Goal: Information Seeking & Learning: Learn about a topic

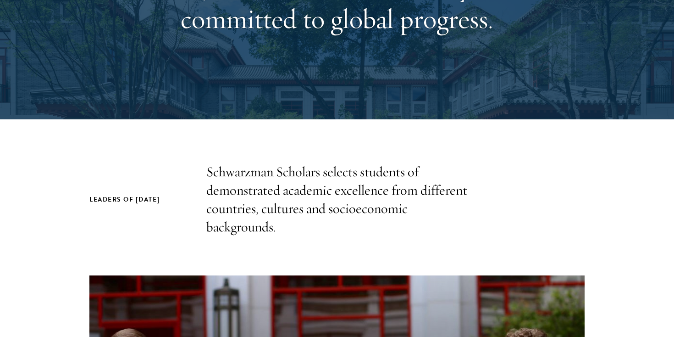
scroll to position [165, 0]
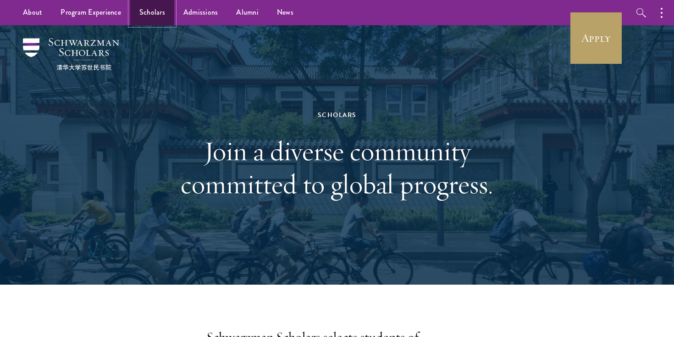
click at [144, 16] on link "Scholars" at bounding box center [152, 12] width 44 height 25
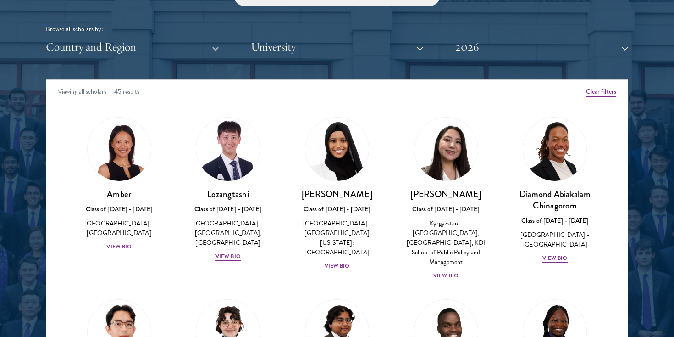
scroll to position [1184, 0]
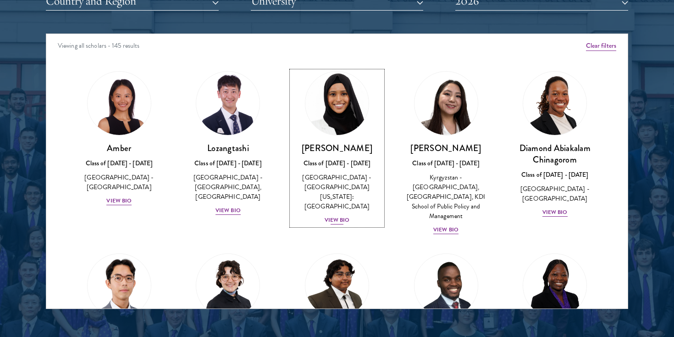
click at [339, 215] on div "View Bio" at bounding box center [337, 219] width 25 height 9
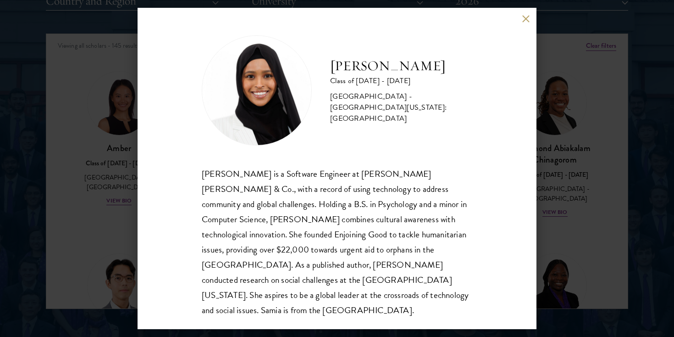
scroll to position [1, 0]
click at [526, 23] on div "Samia Abdi Class of 2025 - 2026 United States of America - University of Minnes…" at bounding box center [337, 168] width 399 height 321
click at [526, 17] on button at bounding box center [526, 19] width 8 height 8
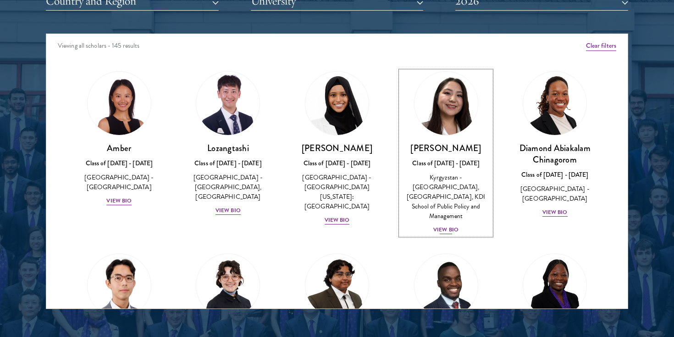
click at [445, 225] on div "View Bio" at bounding box center [445, 229] width 25 height 9
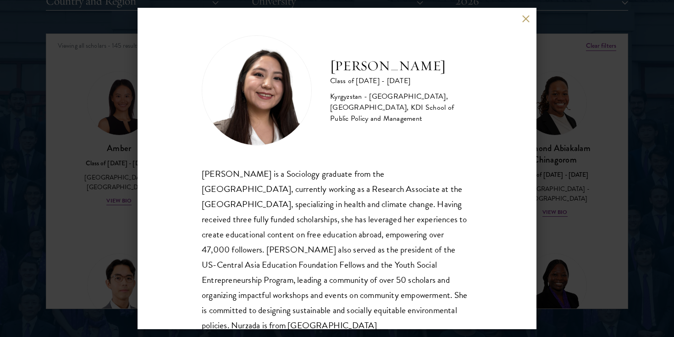
click at [523, 19] on button at bounding box center [526, 19] width 8 height 8
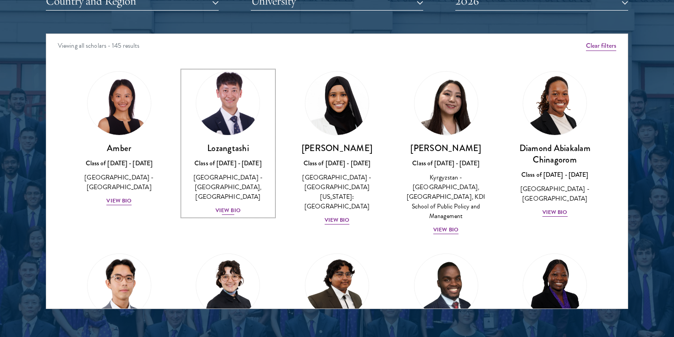
click at [221, 209] on div "View Bio" at bounding box center [227, 210] width 25 height 9
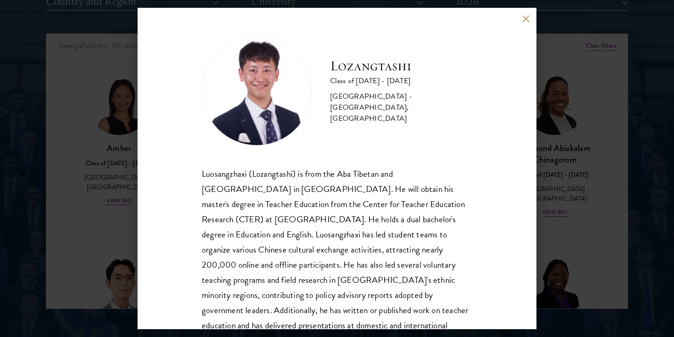
scroll to position [31, 0]
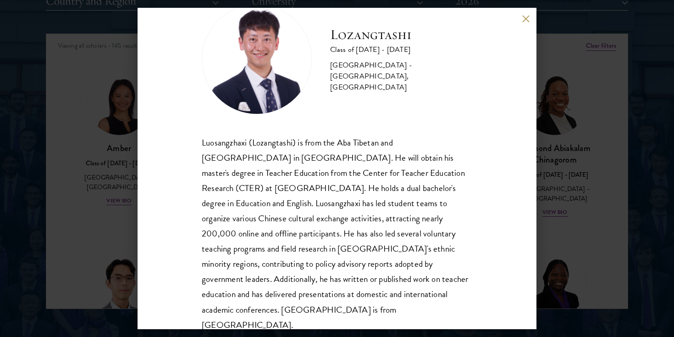
click at [518, 19] on div "Lozangtashi Class of 2025 - 2026 China - South-Central Minzu University, Beijin…" at bounding box center [337, 168] width 399 height 321
click at [522, 20] on button at bounding box center [526, 19] width 8 height 8
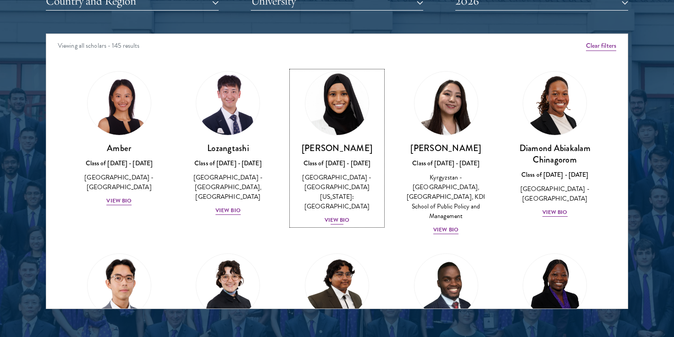
click at [335, 215] on div "View Bio" at bounding box center [337, 219] width 25 height 9
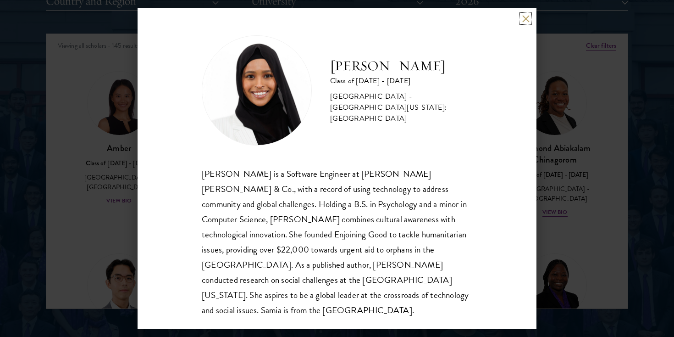
click at [526, 15] on button at bounding box center [526, 19] width 8 height 8
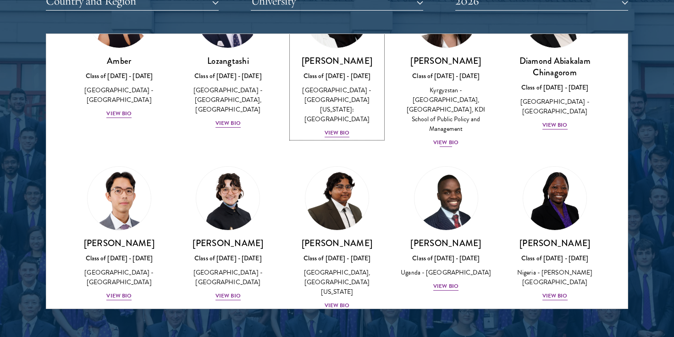
scroll to position [105, 0]
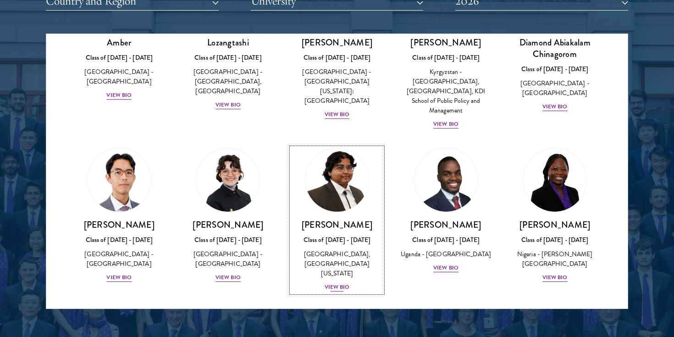
click at [334, 282] on div "View Bio" at bounding box center [337, 286] width 25 height 9
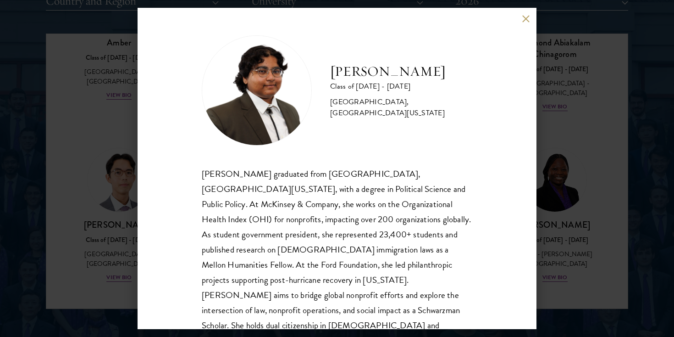
click at [520, 20] on div "Ariana Ahmed Class of 2025 - 2026 United States of America - Hunter College, Th…" at bounding box center [337, 168] width 399 height 321
click at [525, 20] on button at bounding box center [526, 19] width 8 height 8
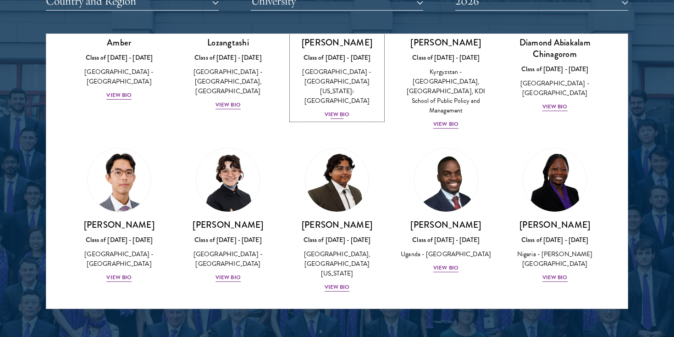
click at [330, 110] on div "View Bio" at bounding box center [337, 114] width 25 height 9
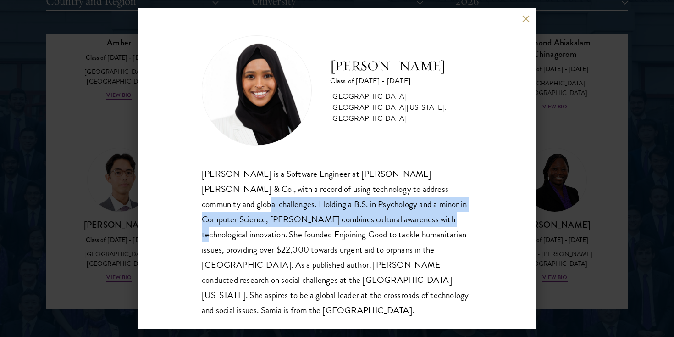
drag, startPoint x: 426, startPoint y: 188, endPoint x: 345, endPoint y: 219, distance: 87.2
click at [345, 219] on div "Samia Abdi is a Software Engineer at JP Morgan Chase & Co., with a record of us…" at bounding box center [337, 241] width 271 height 151
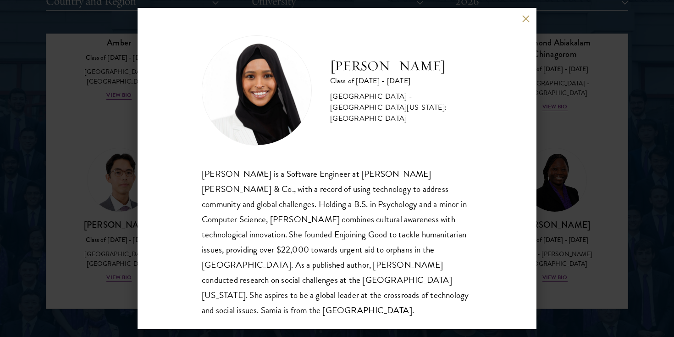
click at [525, 14] on div "Samia Abdi Class of 2025 - 2026 United States of America - University of Minnes…" at bounding box center [337, 168] width 399 height 321
click at [525, 17] on button at bounding box center [526, 19] width 8 height 8
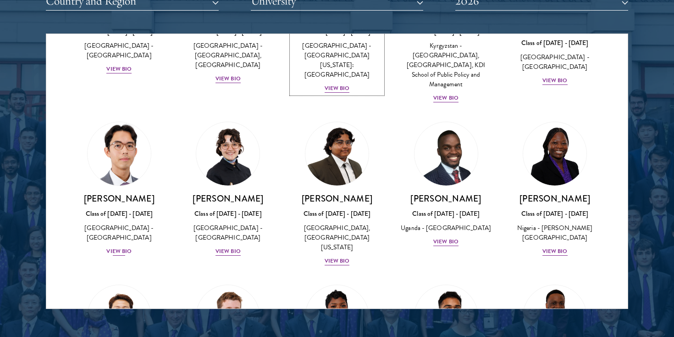
scroll to position [149, 0]
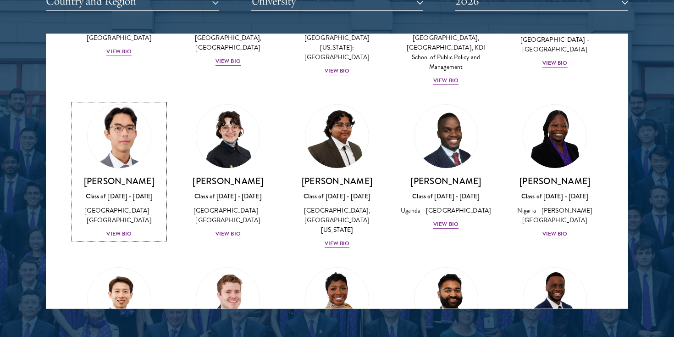
click at [120, 229] on div "View Bio" at bounding box center [118, 233] width 25 height 9
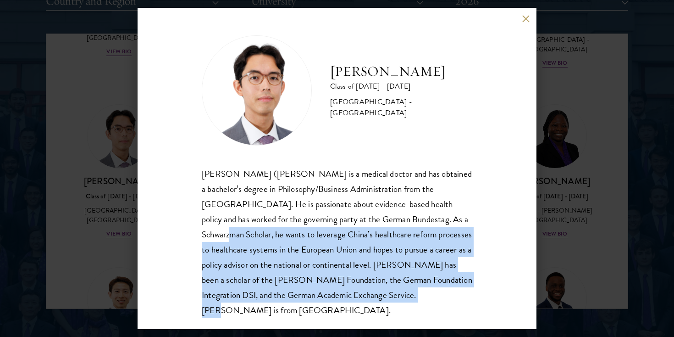
drag, startPoint x: 376, startPoint y: 219, endPoint x: 343, endPoint y: 295, distance: 83.1
click at [343, 295] on div "Siegfried (Jason) Adelhoefer is a medical doctor and has obtained a bachelor’s …" at bounding box center [337, 241] width 271 height 151
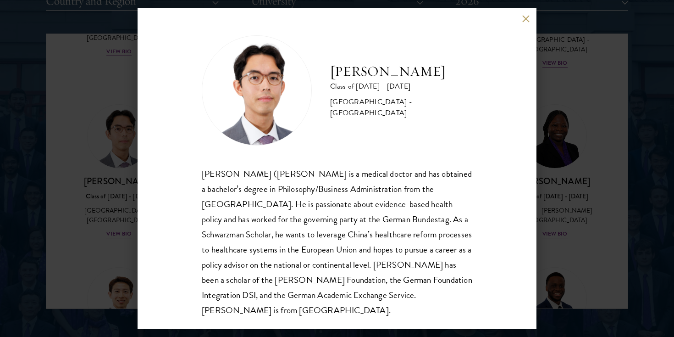
click at [390, 295] on div "Siegfried (Jason) Adelhoefer is a medical doctor and has obtained a bachelor’s …" at bounding box center [337, 241] width 271 height 151
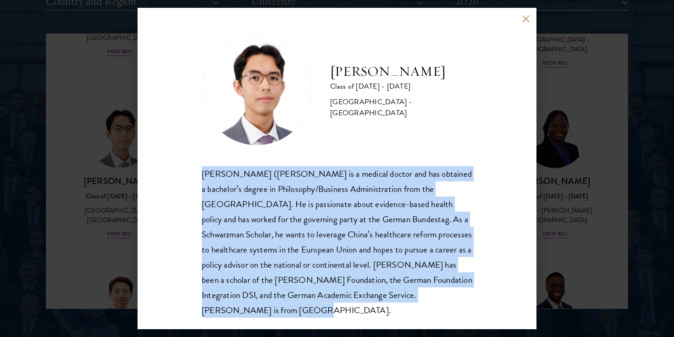
drag, startPoint x: 440, startPoint y: 295, endPoint x: 178, endPoint y: 175, distance: 288.5
click at [178, 175] on div "Jason Adelhoefer Class of 2025 - 2026 Germany - Berlin Humboldt University Sieg…" at bounding box center [337, 168] width 399 height 321
copy div "Siegfried (Jason) Adelhoefer is a medical doctor and has obtained a bachelor’s …"
click at [527, 16] on button at bounding box center [526, 19] width 8 height 8
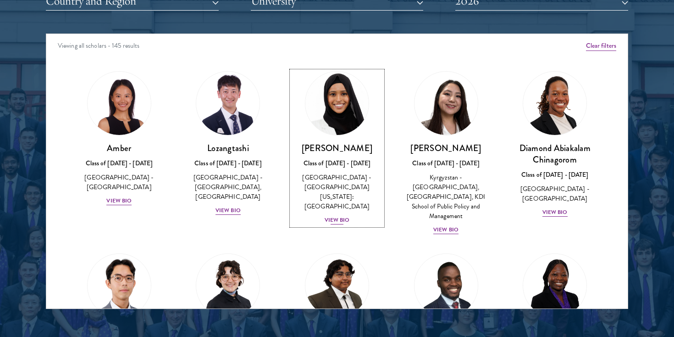
click at [336, 215] on div "View Bio" at bounding box center [337, 219] width 25 height 9
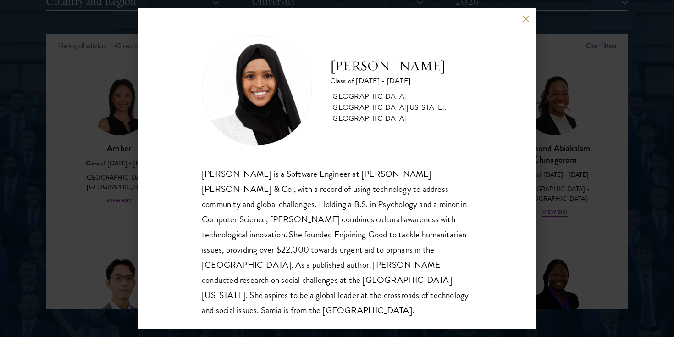
click at [526, 10] on div "Samia Abdi Class of 2025 - 2026 United States of America - University of Minnes…" at bounding box center [337, 168] width 399 height 321
click at [526, 19] on button at bounding box center [526, 19] width 8 height 8
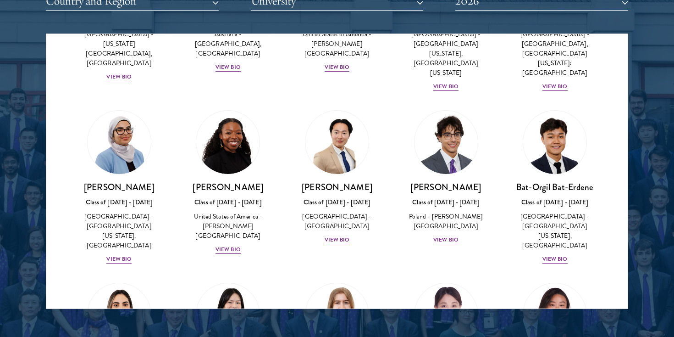
scroll to position [178, 0]
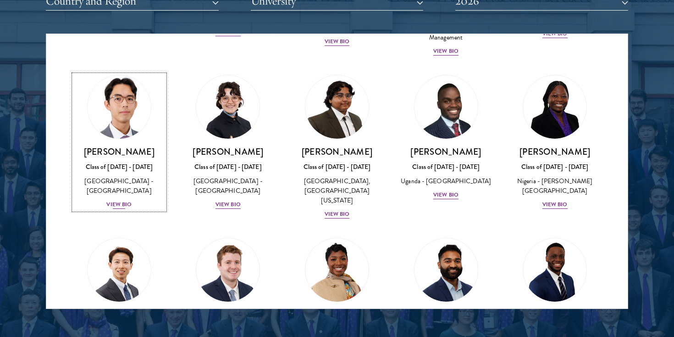
click at [127, 200] on div "View Bio" at bounding box center [118, 204] width 25 height 9
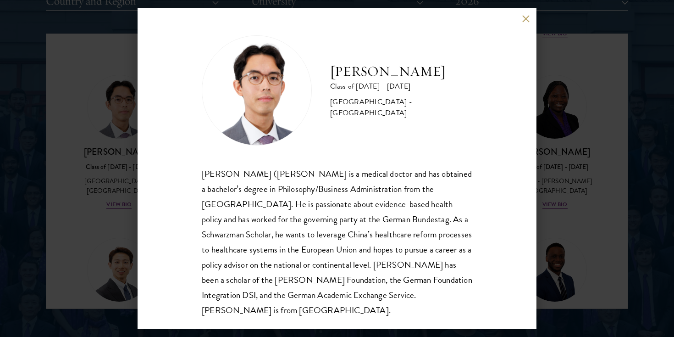
scroll to position [1, 0]
